Goal: Task Accomplishment & Management: Use online tool/utility

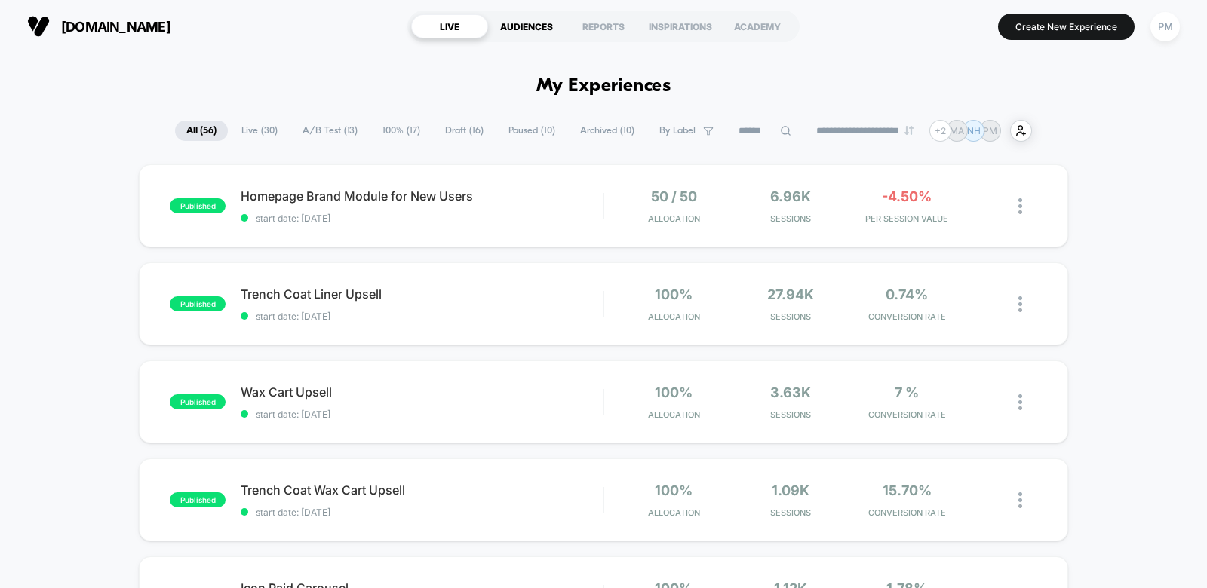
click at [530, 31] on div "AUDIENCES" at bounding box center [526, 26] width 77 height 24
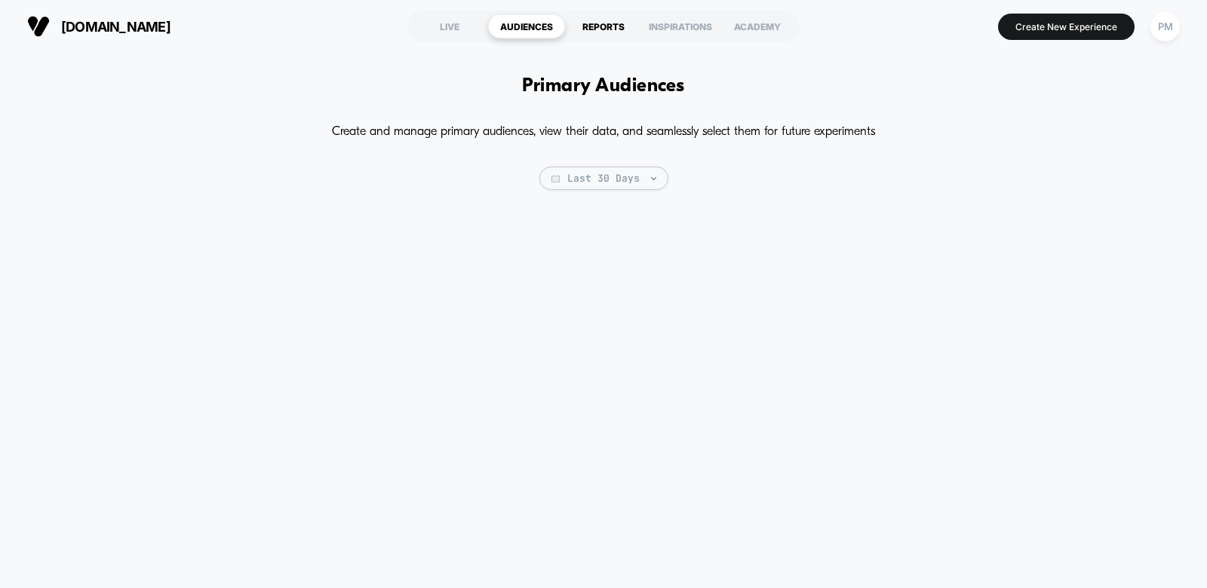
click at [610, 29] on div "REPORTS" at bounding box center [603, 26] width 77 height 24
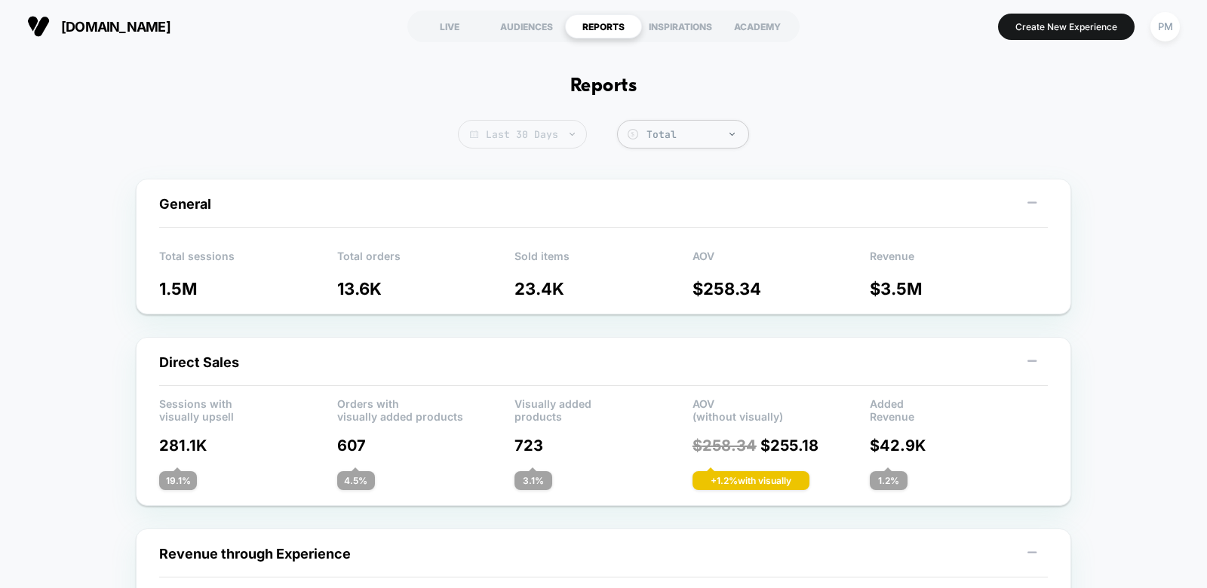
click at [547, 136] on span "Last 30 Days" at bounding box center [522, 134] width 129 height 29
select select "*"
select select "****"
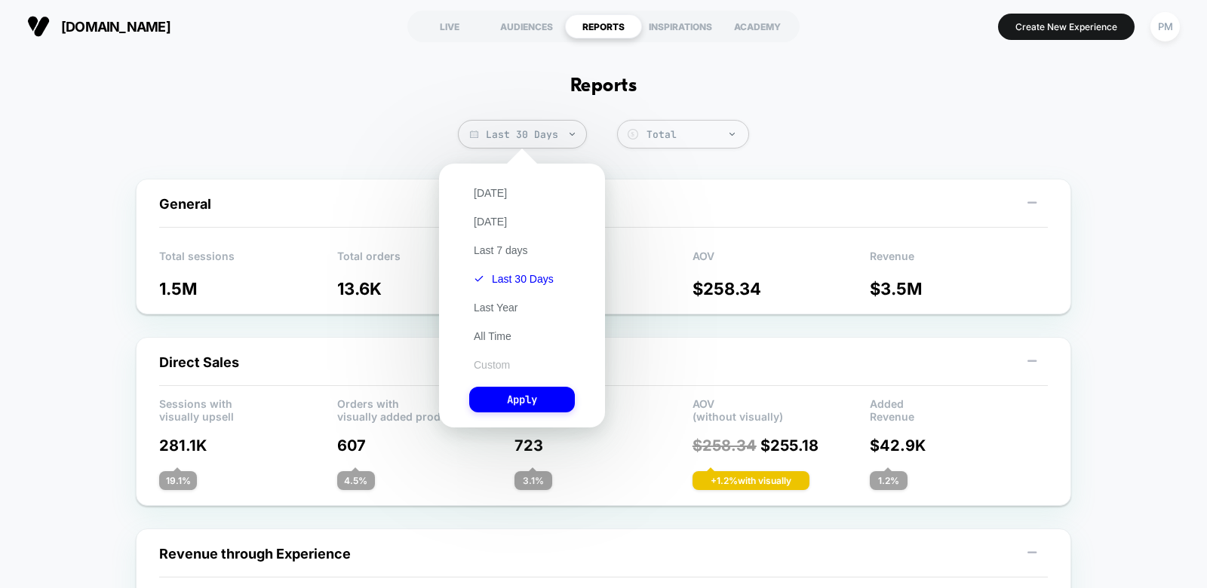
click at [495, 364] on button "Custom" at bounding box center [491, 365] width 45 height 14
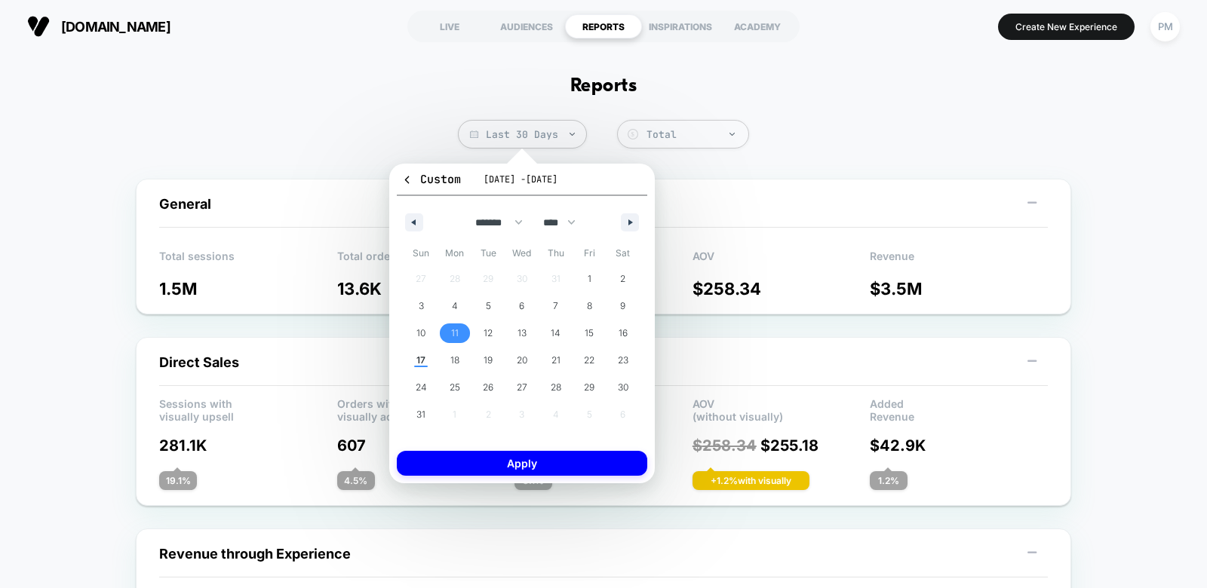
click at [457, 334] on span "11" at bounding box center [455, 333] width 8 height 27
click at [423, 356] on span "17" at bounding box center [420, 360] width 9 height 27
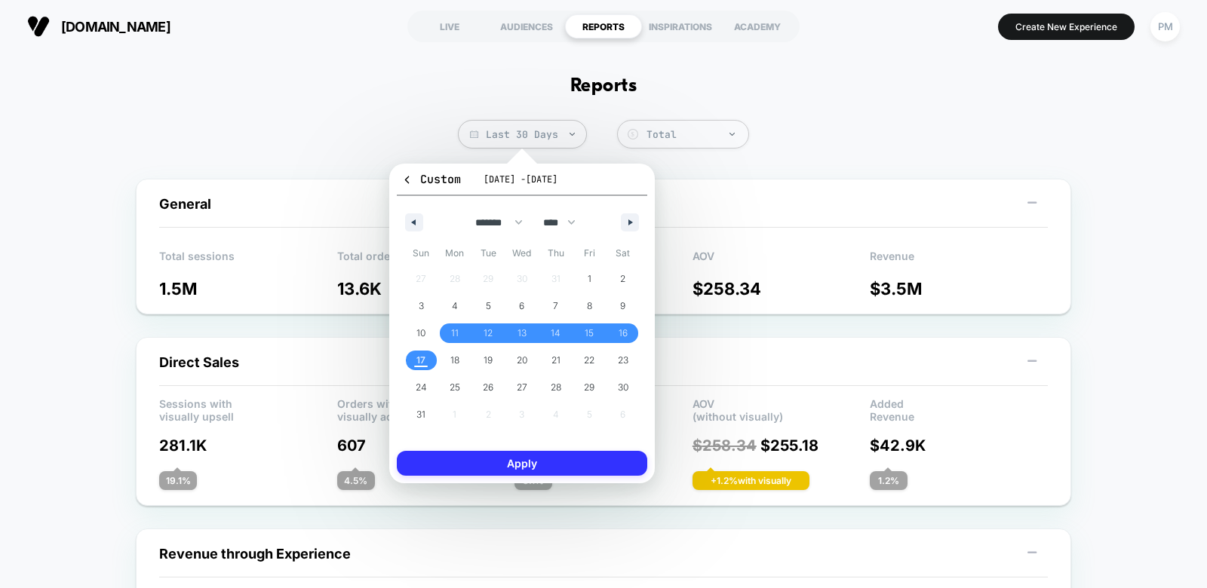
click at [525, 468] on button "Apply" at bounding box center [522, 463] width 250 height 25
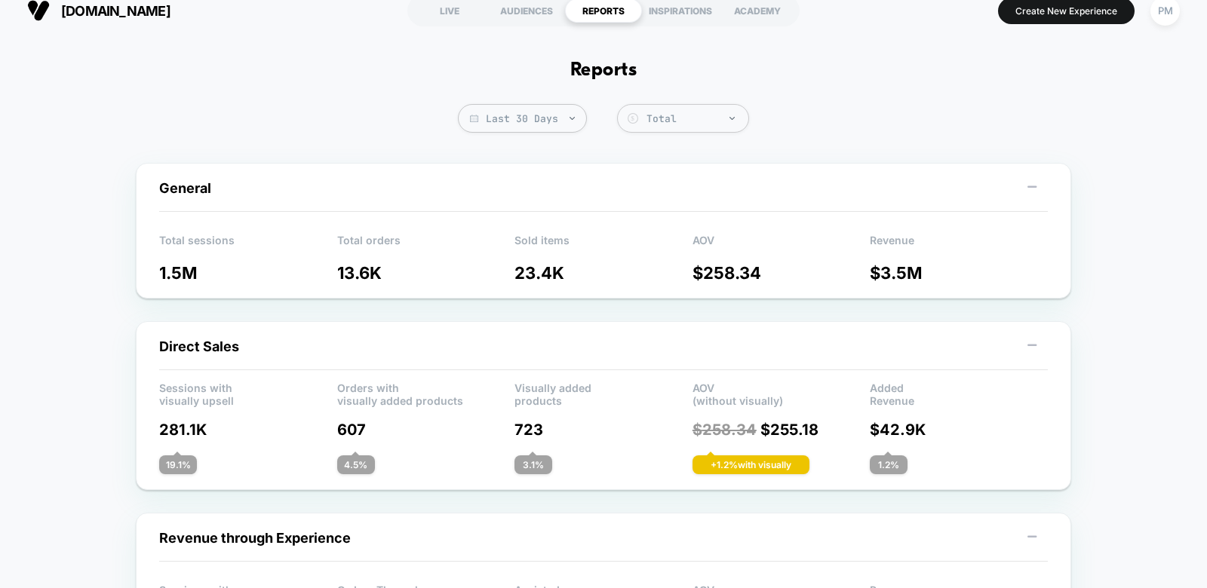
scroll to position [18, 0]
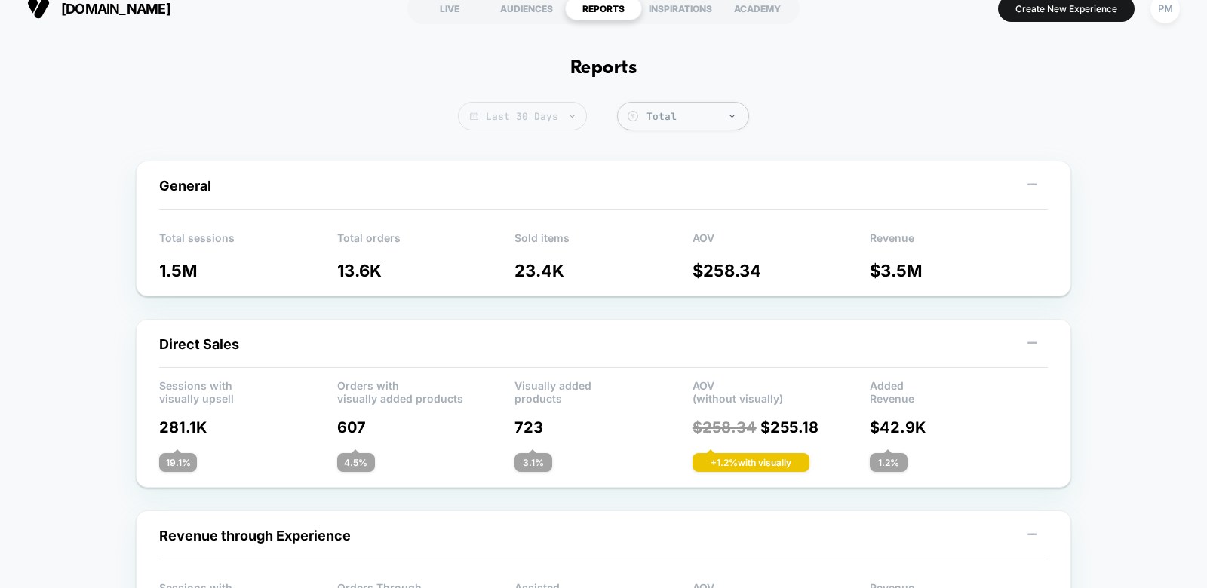
click at [545, 114] on span "Last 30 Days" at bounding box center [522, 116] width 129 height 29
select select "*"
select select "****"
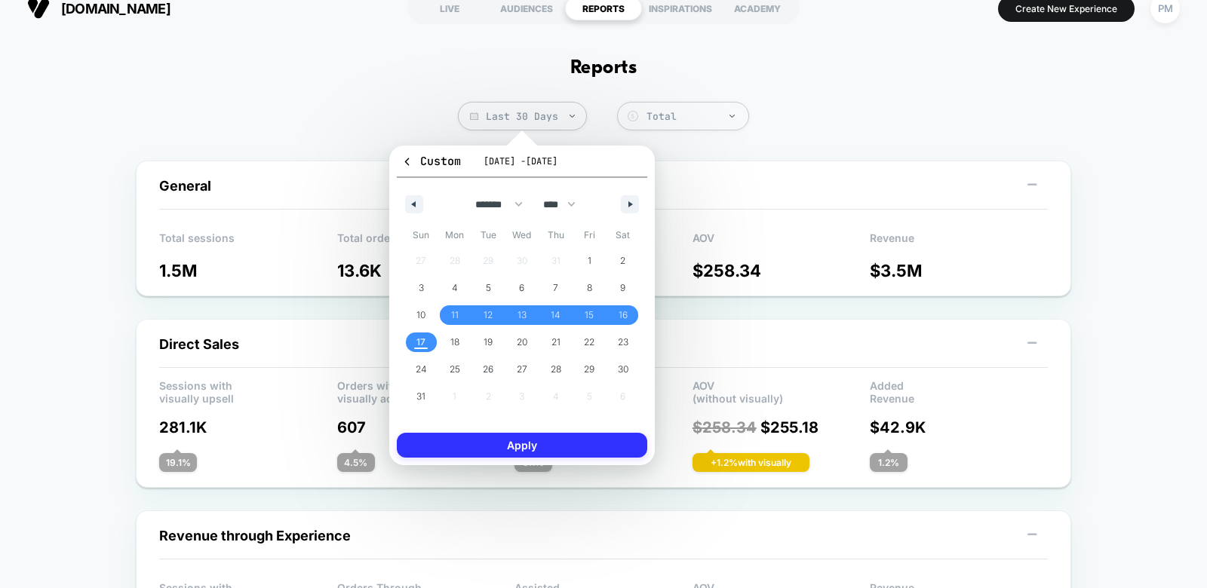
click at [481, 451] on button "Apply" at bounding box center [522, 445] width 250 height 25
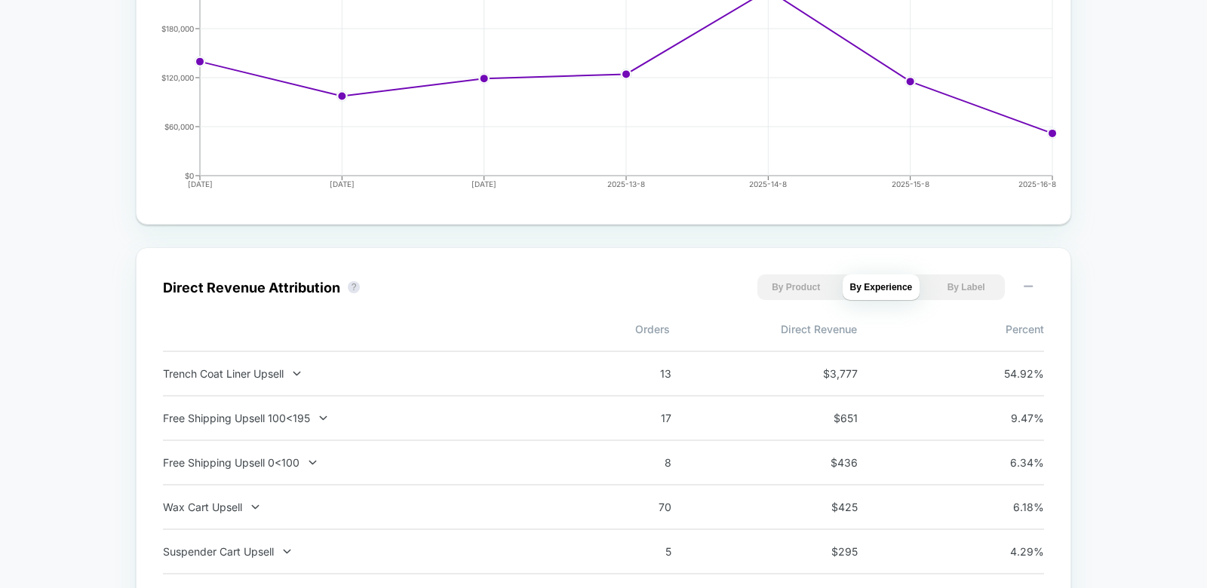
scroll to position [831, 0]
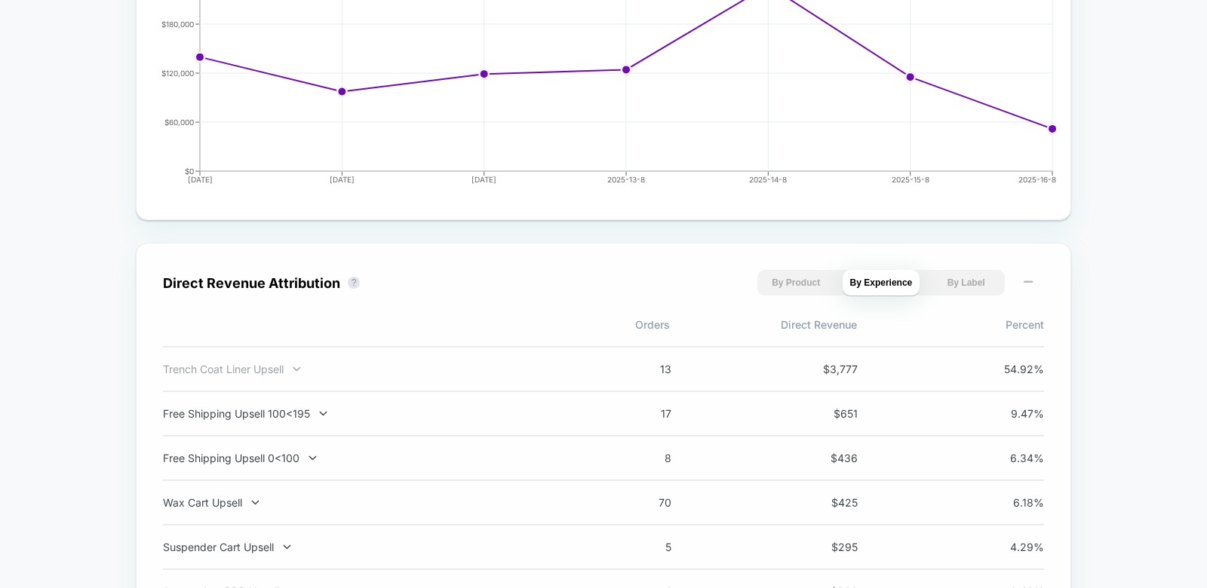
click at [285, 369] on div at bounding box center [288, 369] width 8 height 1
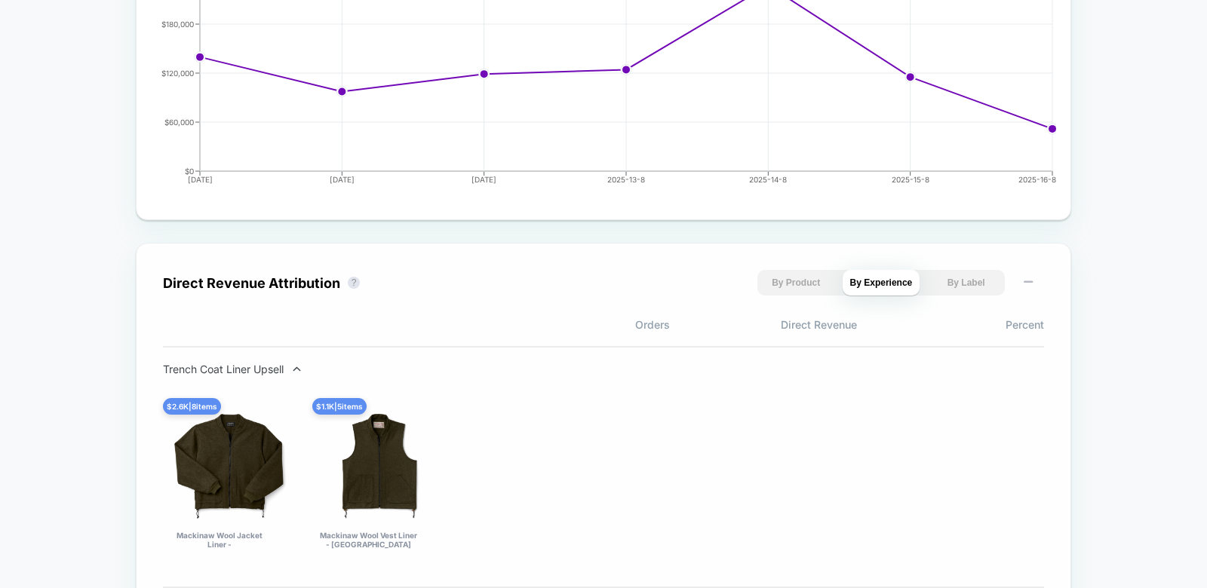
scroll to position [846, 0]
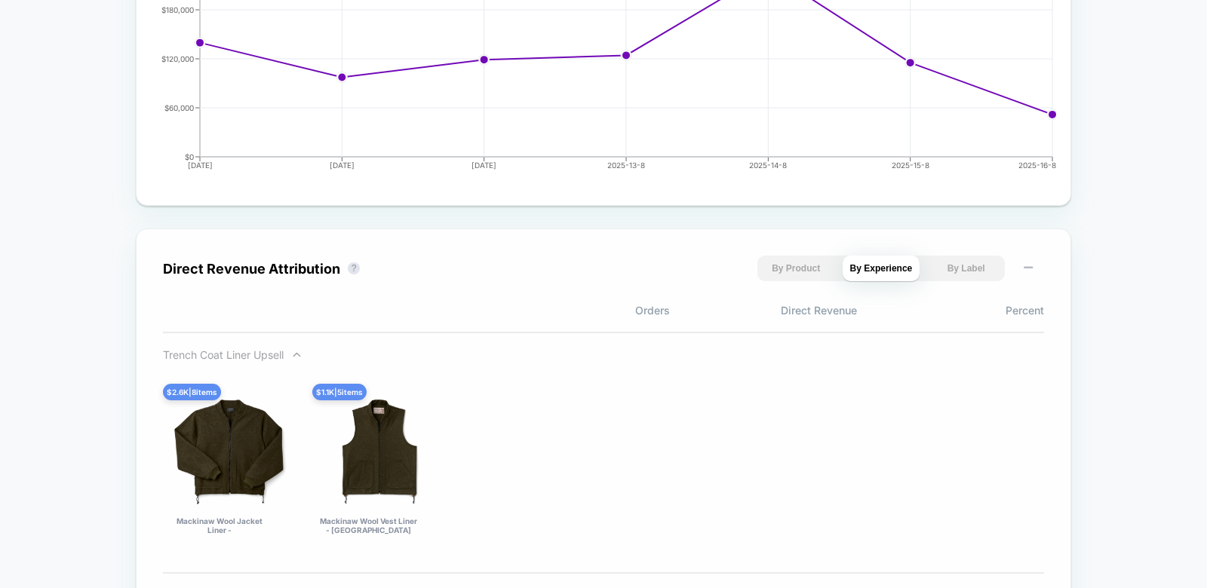
click at [276, 352] on div "Trench Coat Liner Upsell" at bounding box center [361, 354] width 397 height 13
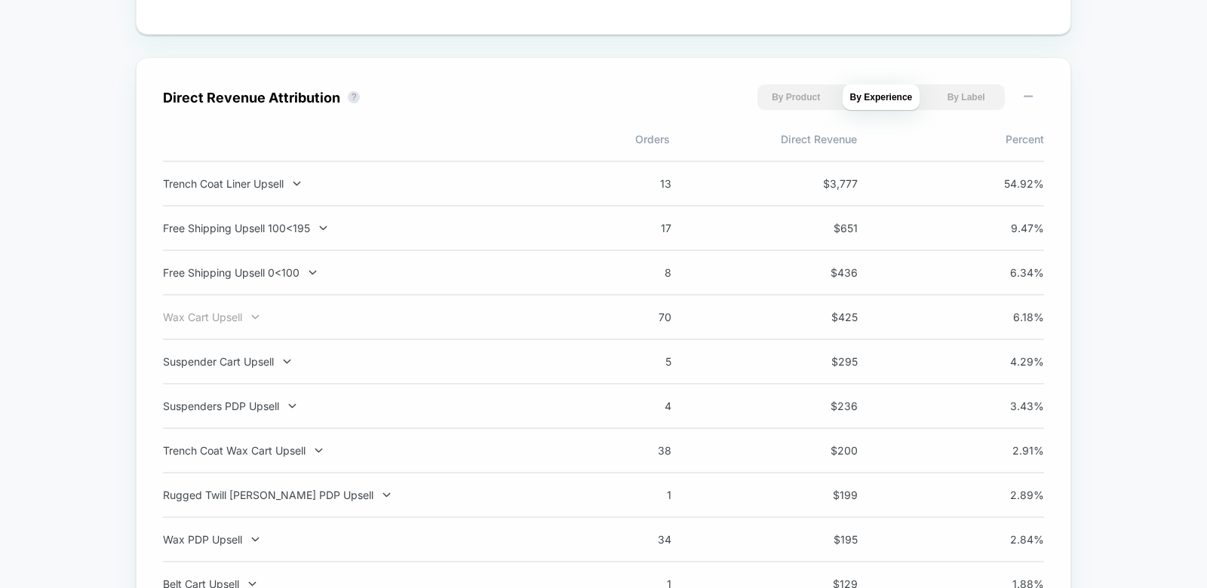
scroll to position [1021, 0]
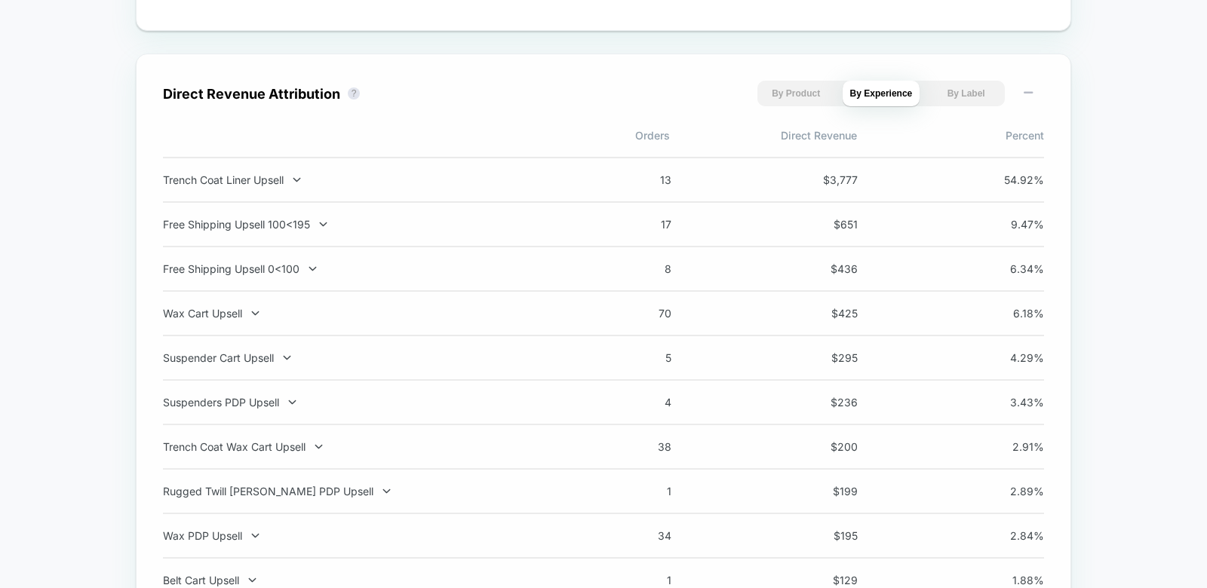
click at [450, 259] on div "Free Shipping Upsell 0<100 8 $ 436 6.34 %" at bounding box center [603, 269] width 881 height 45
click at [387, 268] on div "Free Shipping Upsell 0<100" at bounding box center [361, 268] width 397 height 13
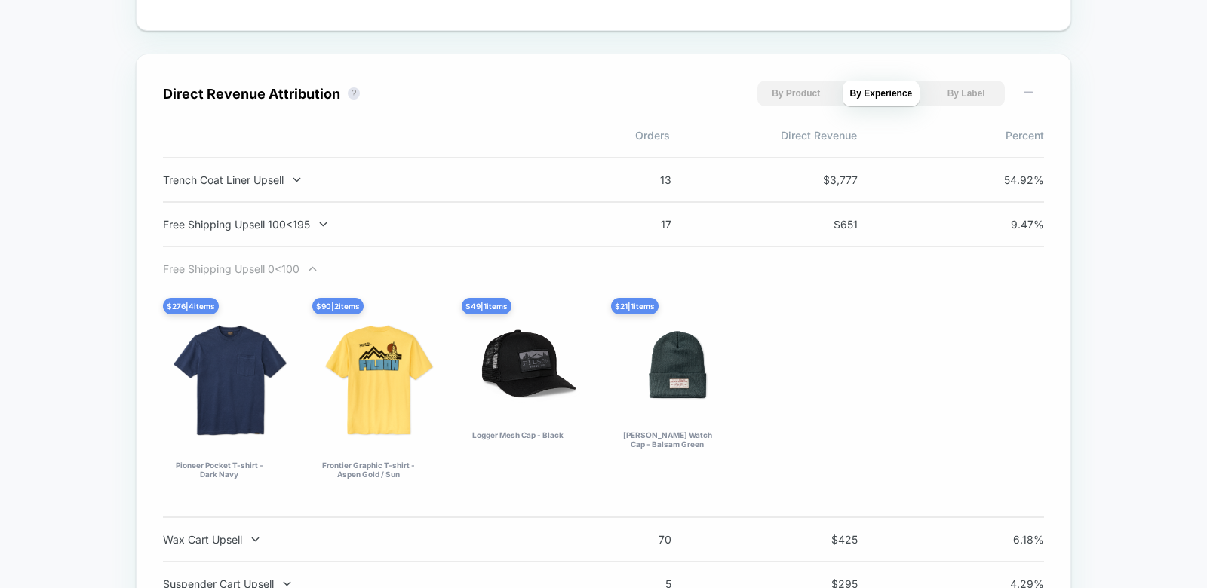
click at [304, 271] on div "Free Shipping Upsell 0<100" at bounding box center [361, 268] width 397 height 13
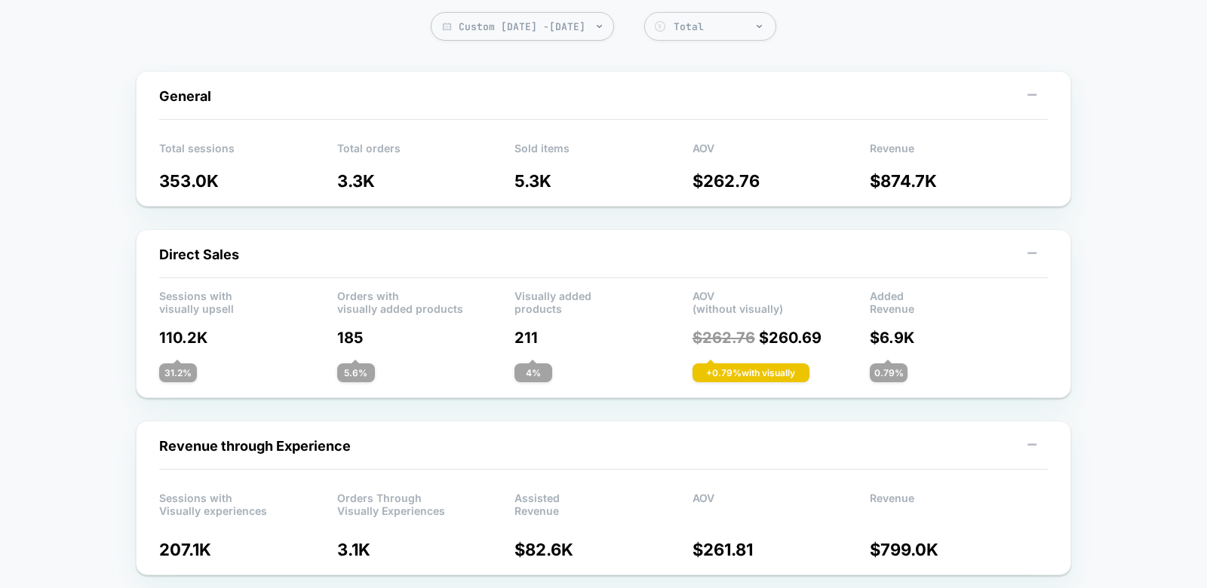
scroll to position [0, 0]
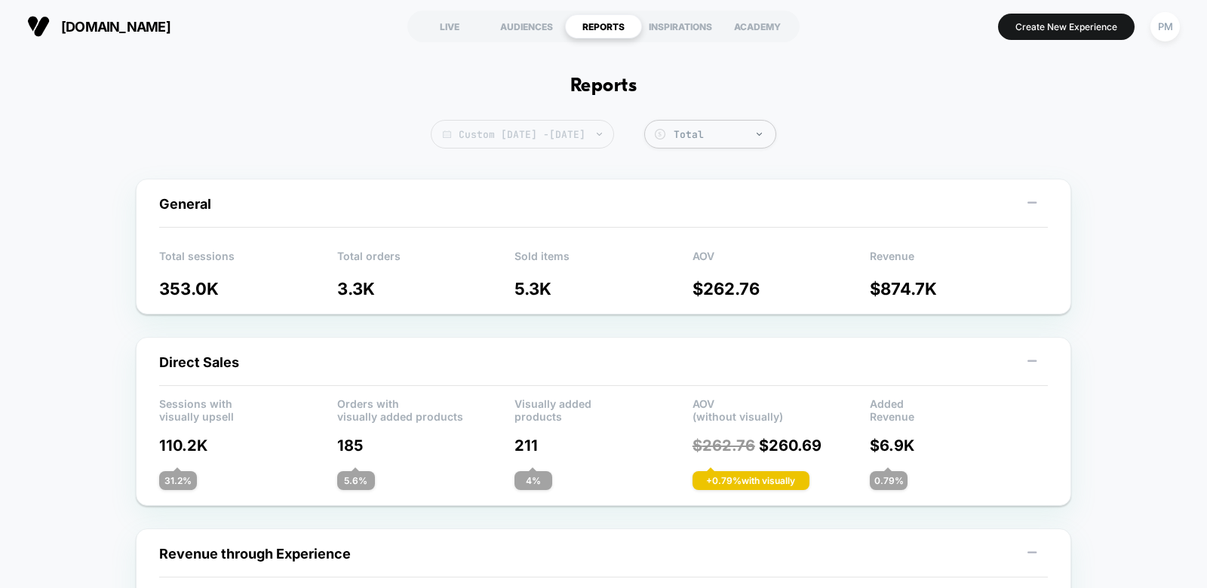
click at [471, 131] on span "Custom [DATE] - [DATE]" at bounding box center [522, 134] width 183 height 29
select select "*"
select select "****"
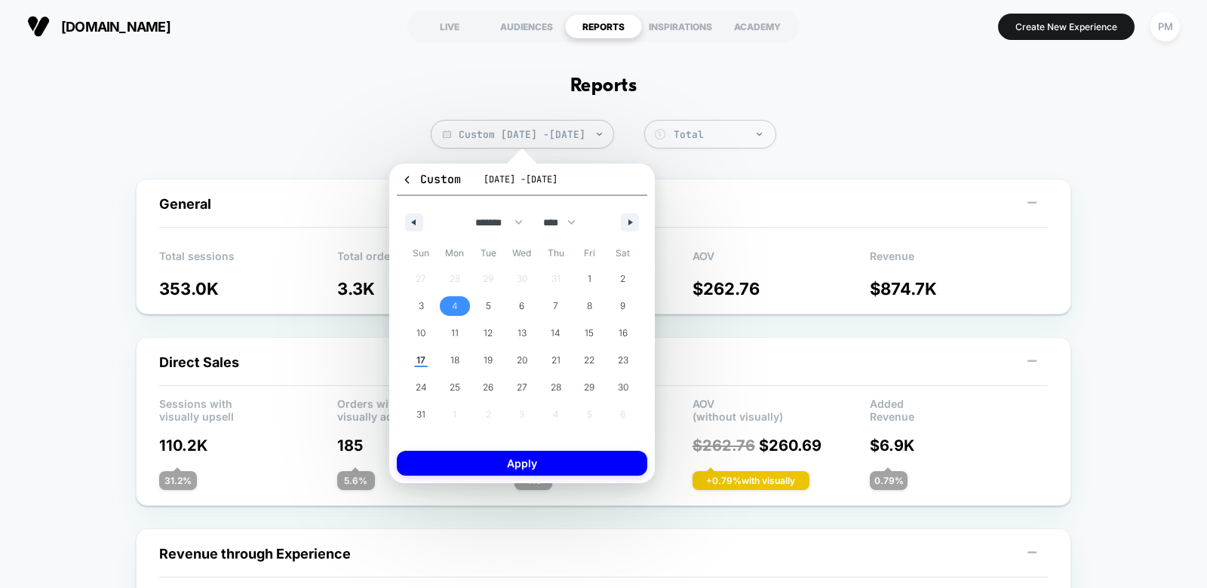
click at [456, 300] on span "4" at bounding box center [455, 306] width 6 height 27
click at [425, 362] on span "17" at bounding box center [420, 360] width 9 height 27
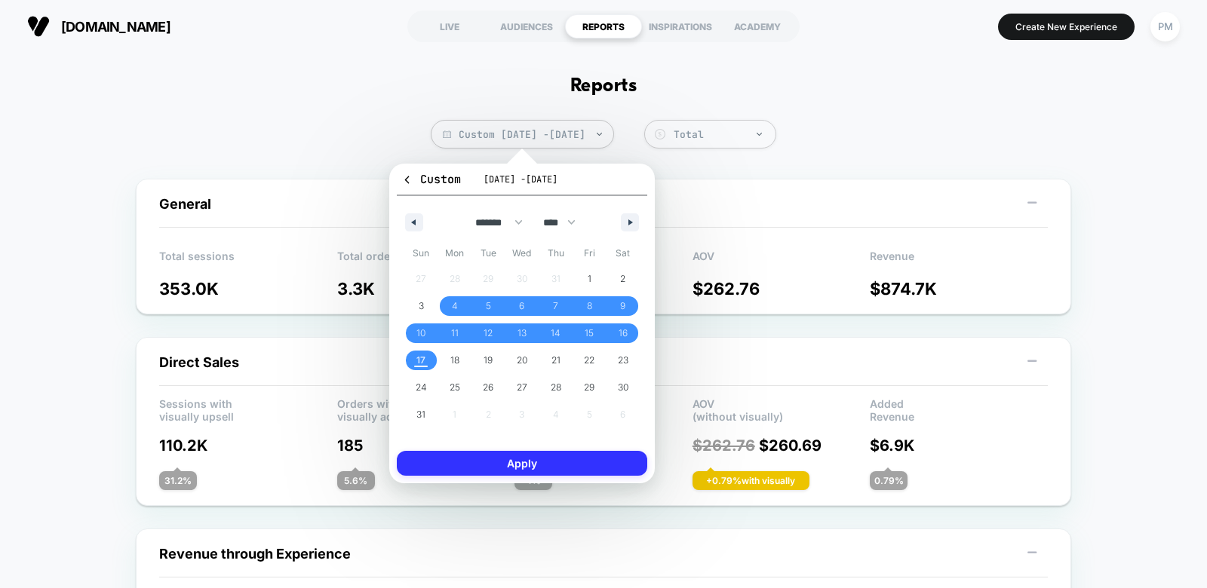
click at [490, 457] on button "Apply" at bounding box center [522, 463] width 250 height 25
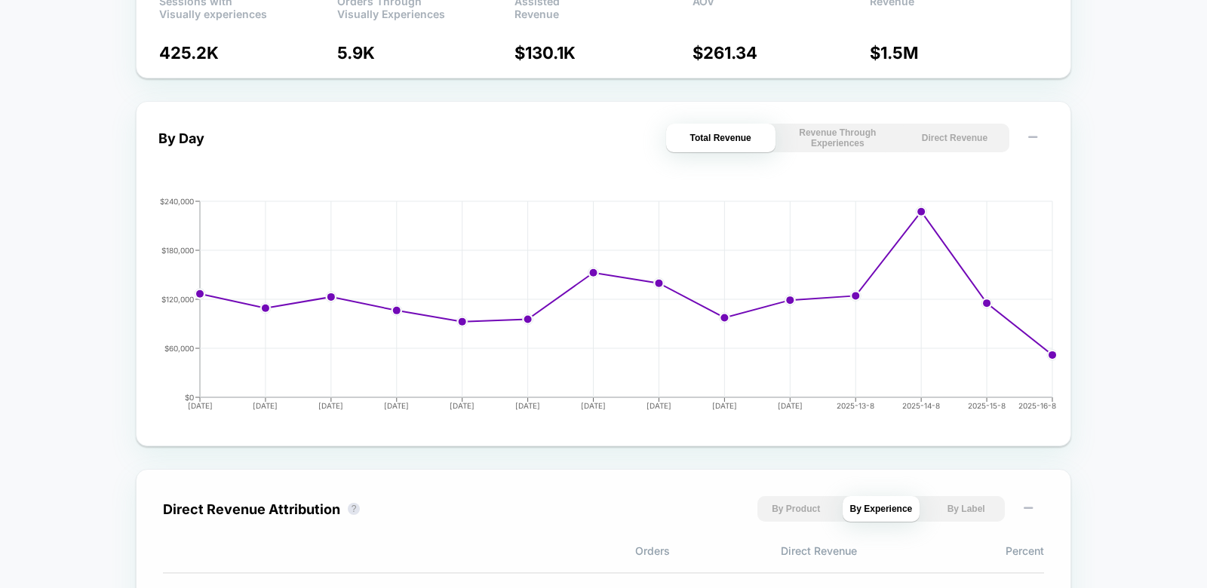
scroll to position [442, 0]
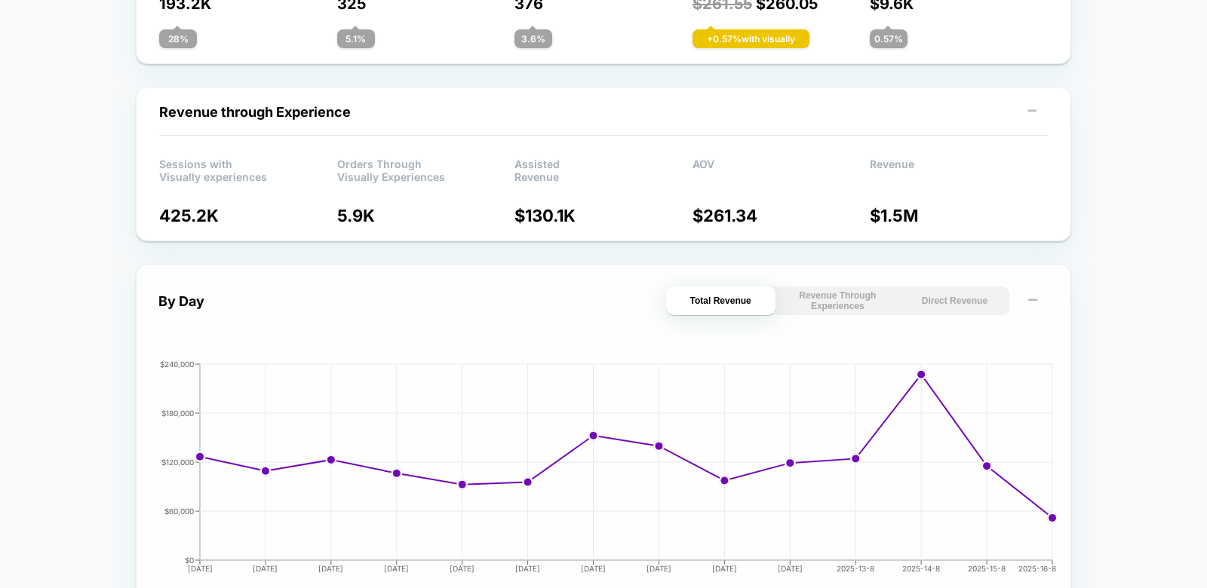
click at [944, 302] on button "Direct Revenue" at bounding box center [954, 301] width 109 height 29
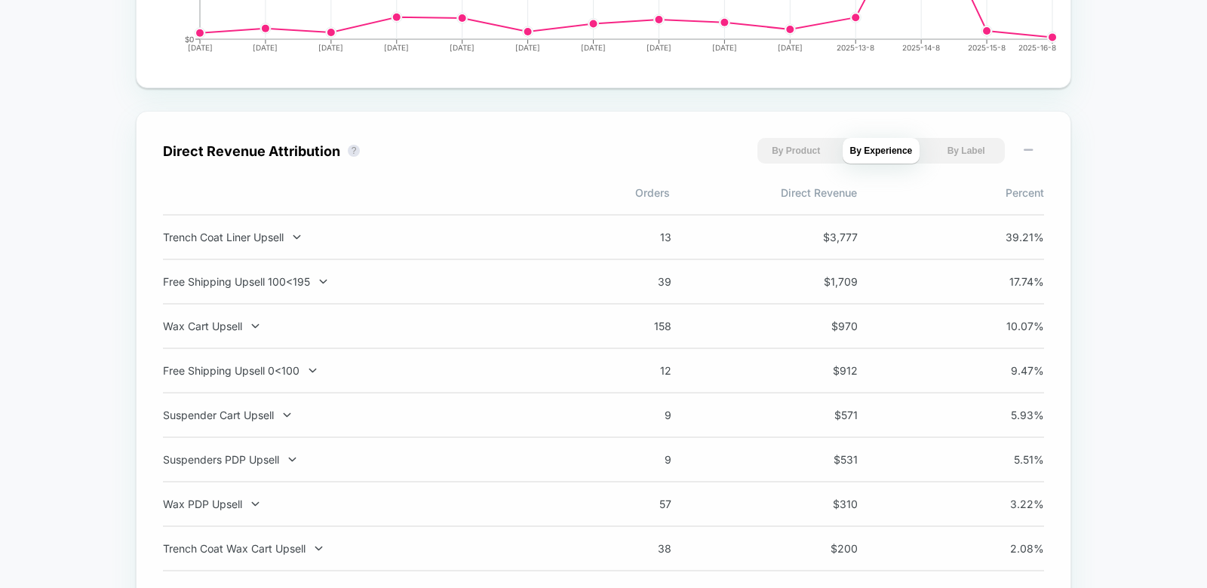
scroll to position [989, 0]
